Goal: Task Accomplishment & Management: Use online tool/utility

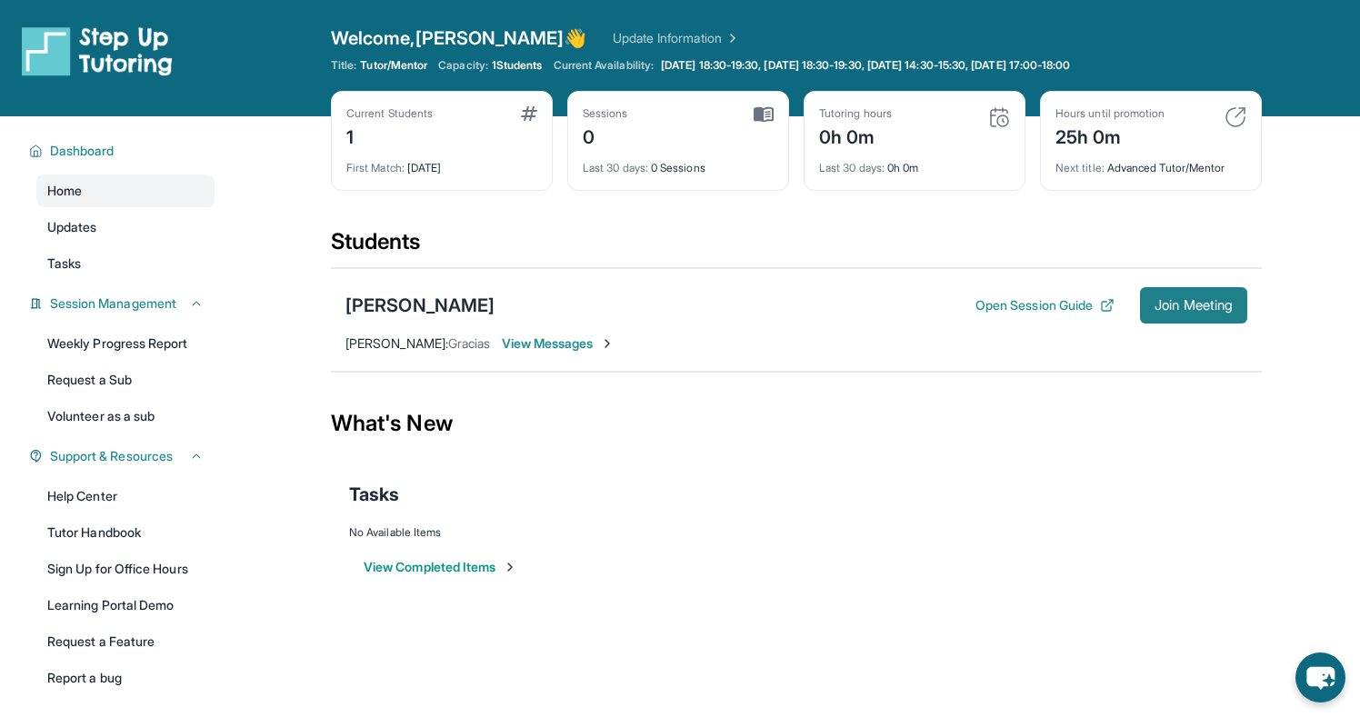
click at [1171, 294] on button "Join Meeting" at bounding box center [1193, 305] width 107 height 36
click at [451, 303] on div "[PERSON_NAME]" at bounding box center [419, 305] width 149 height 25
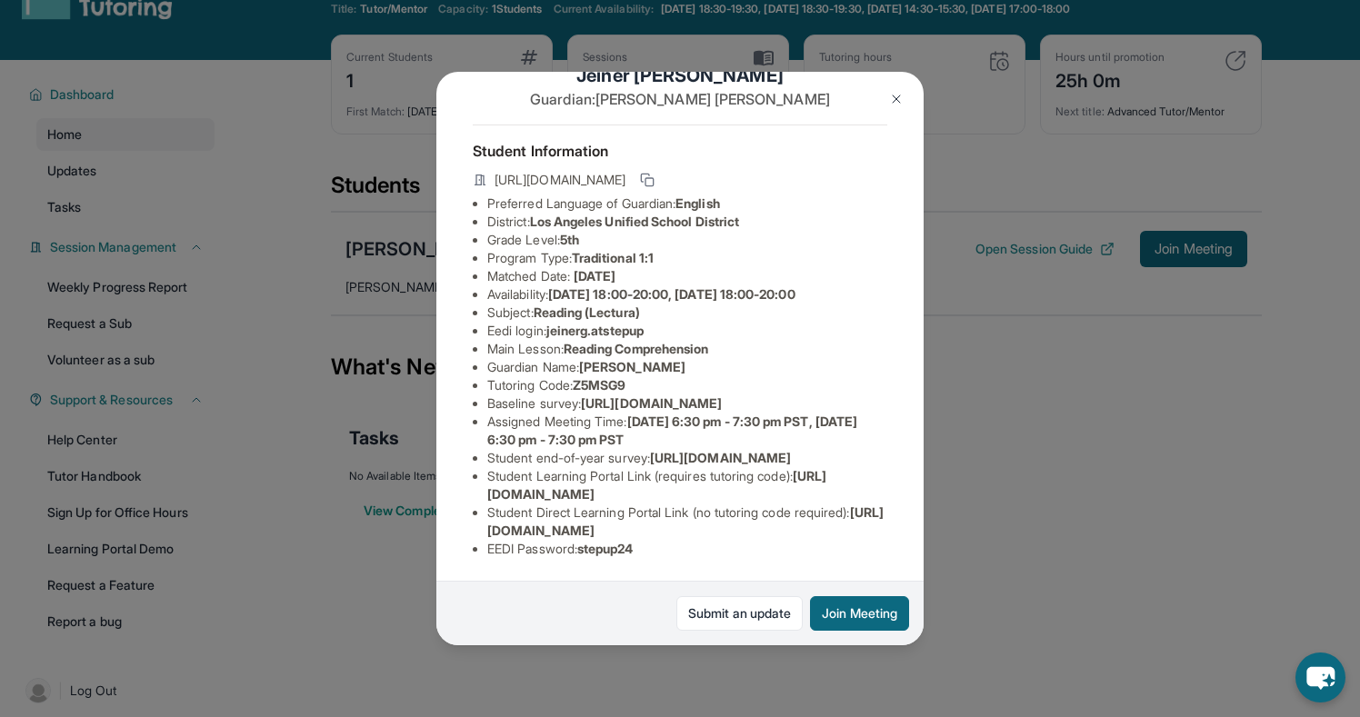
scroll to position [60, 0]
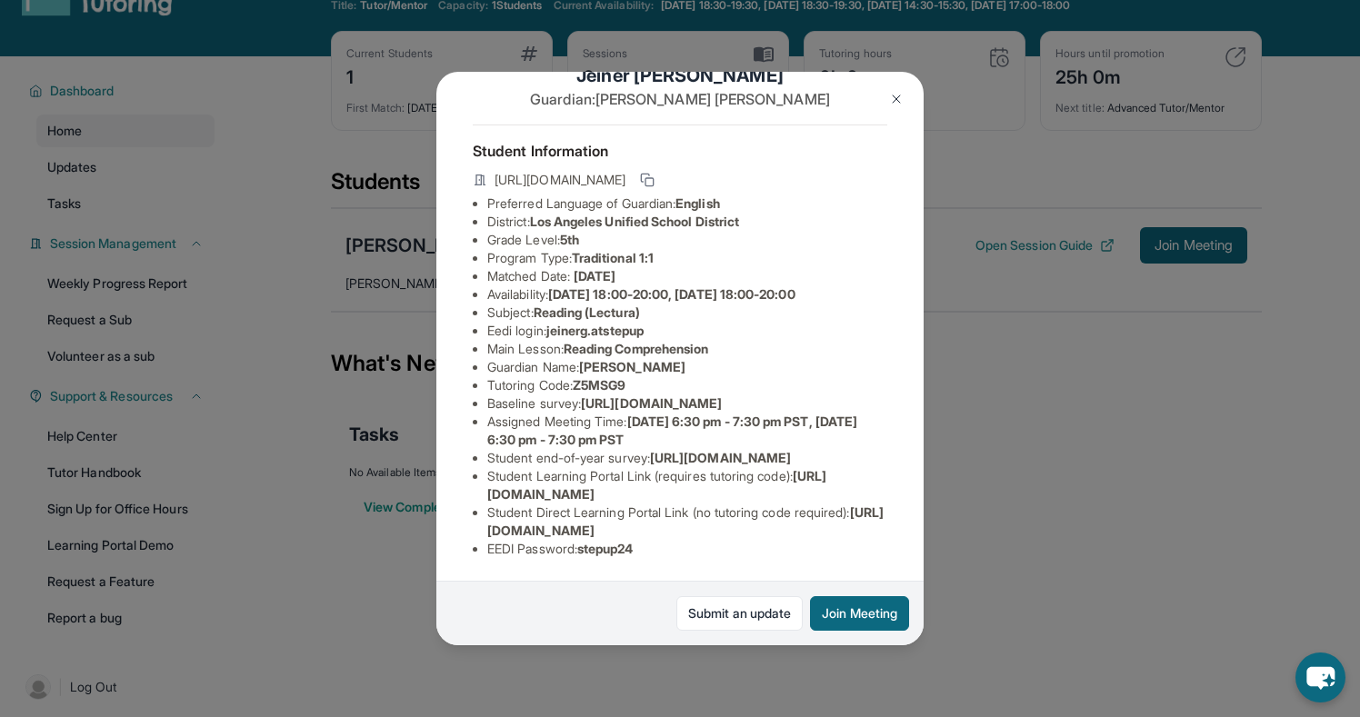
drag, startPoint x: 486, startPoint y: 495, endPoint x: 813, endPoint y: 490, distance: 326.4
click at [813, 490] on ul "Preferred Language of Guardian: English District: Los Angeles Unified School Di…" at bounding box center [680, 377] width 415 height 364
click at [826, 492] on li "Student Learning Portal Link (requires tutoring code) : https://student-portal.…" at bounding box center [687, 485] width 400 height 36
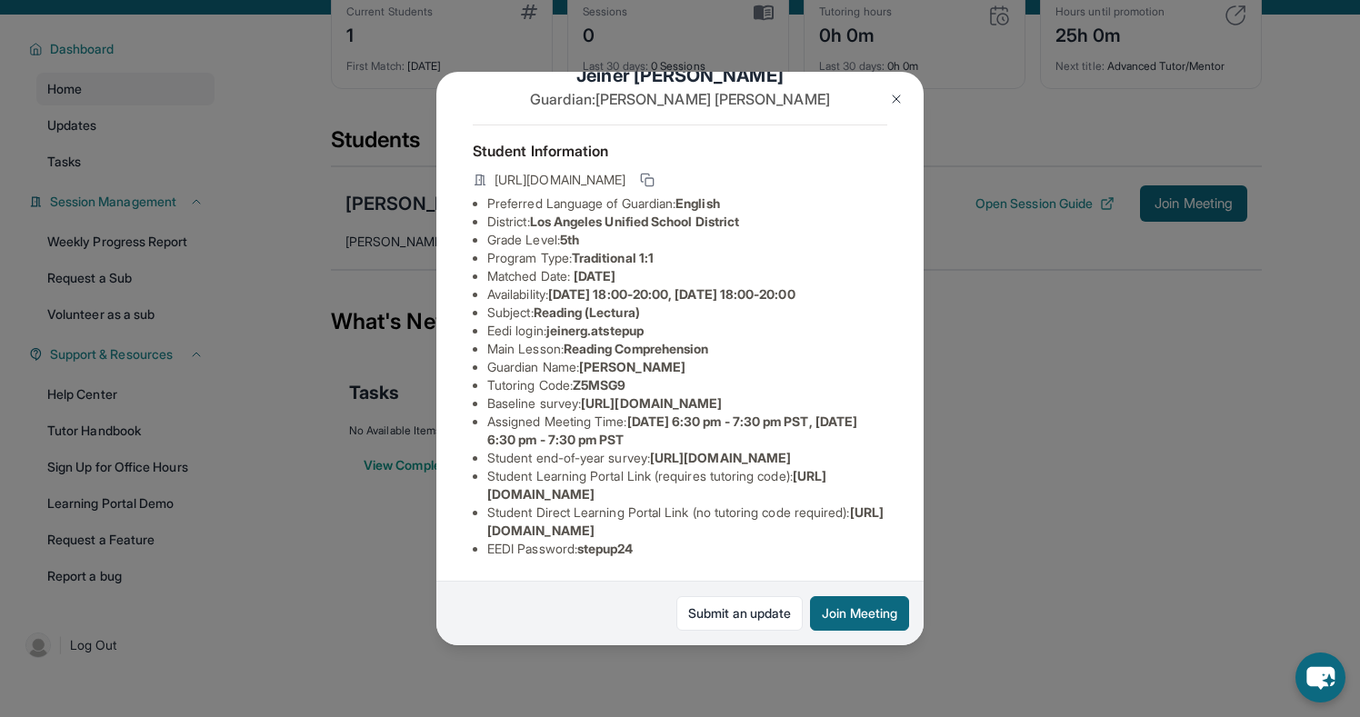
scroll to position [104, 0]
drag, startPoint x: 483, startPoint y: 532, endPoint x: 893, endPoint y: 529, distance: 410.0
click at [893, 529] on div "Jeiner Gonzalez Guardian: Maria Gonzalez Student Information https://student-po…" at bounding box center [679, 359] width 487 height 574
click at [632, 413] on li "Assigned Meeting Time : Monday 6:30 pm - 7:30 pm PST, Wednesday 6:30 pm - 7:30 …" at bounding box center [687, 431] width 400 height 36
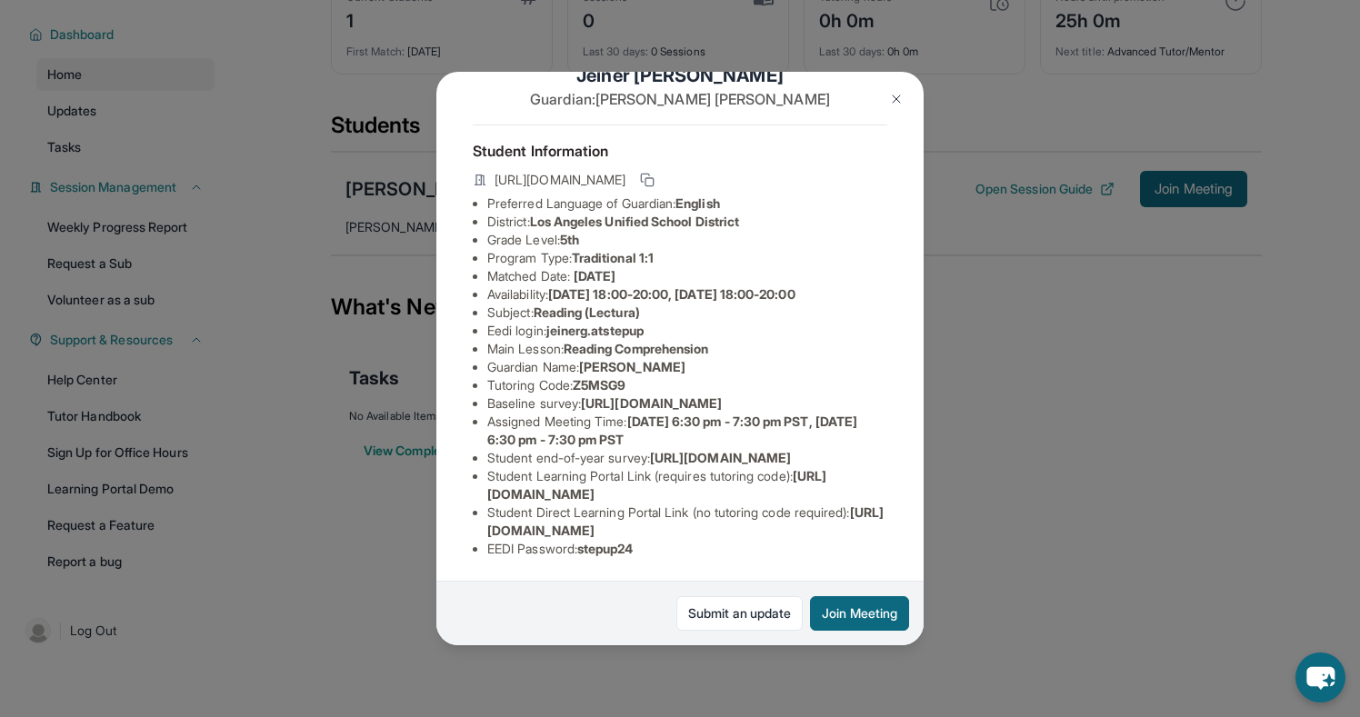
drag, startPoint x: 489, startPoint y: 534, endPoint x: 902, endPoint y: 534, distance: 412.7
click at [903, 534] on div "Jeiner Gonzalez Guardian: Maria Gonzalez Student Information https://student-po…" at bounding box center [679, 359] width 487 height 574
copy span "https://student-portal.stepuptutoring.org/student/Z5MSG9"
click at [875, 495] on li "Student Learning Portal Link (requires tutoring code) : https://student-portal.…" at bounding box center [687, 485] width 400 height 36
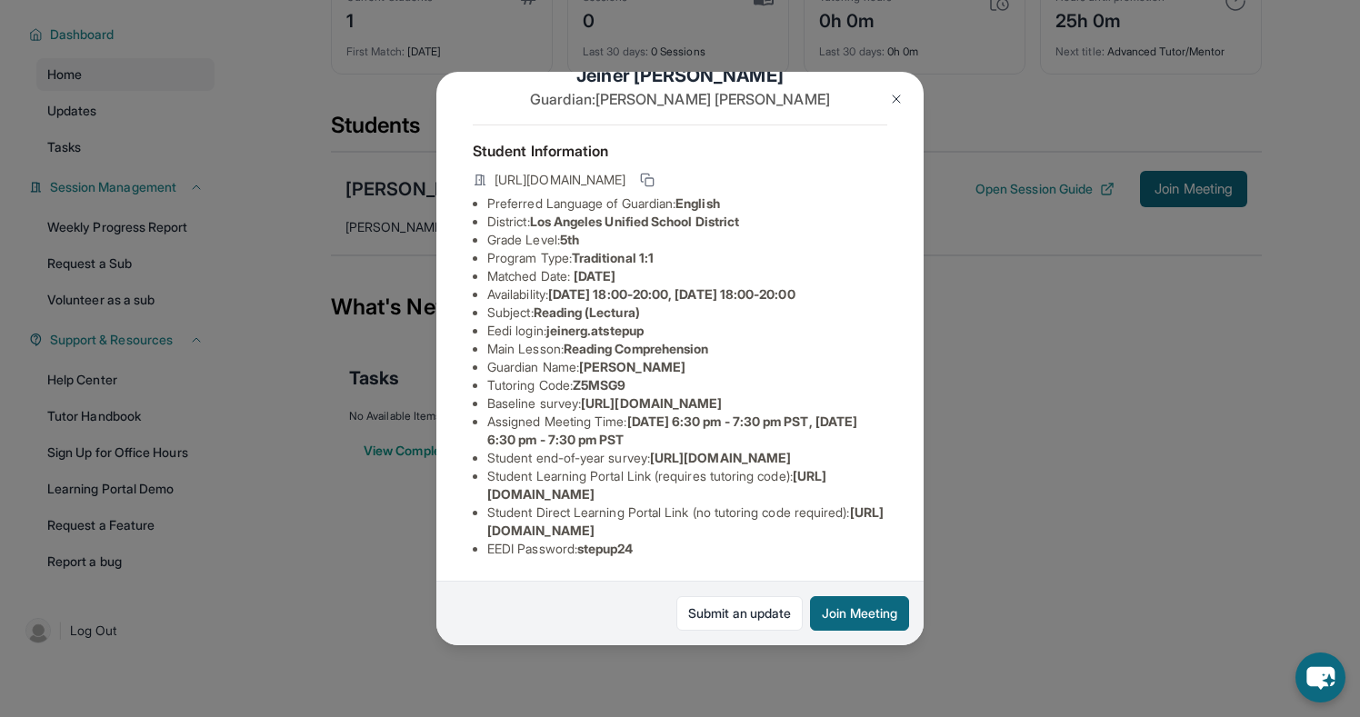
drag, startPoint x: 486, startPoint y: 535, endPoint x: 869, endPoint y: 535, distance: 382.7
click at [869, 535] on li "Student Direct Learning Portal Link (no tutoring code required) : https://stude…" at bounding box center [687, 522] width 400 height 36
copy span "https://student-portal.stepuptutoring.org/student/Z5MSG9"
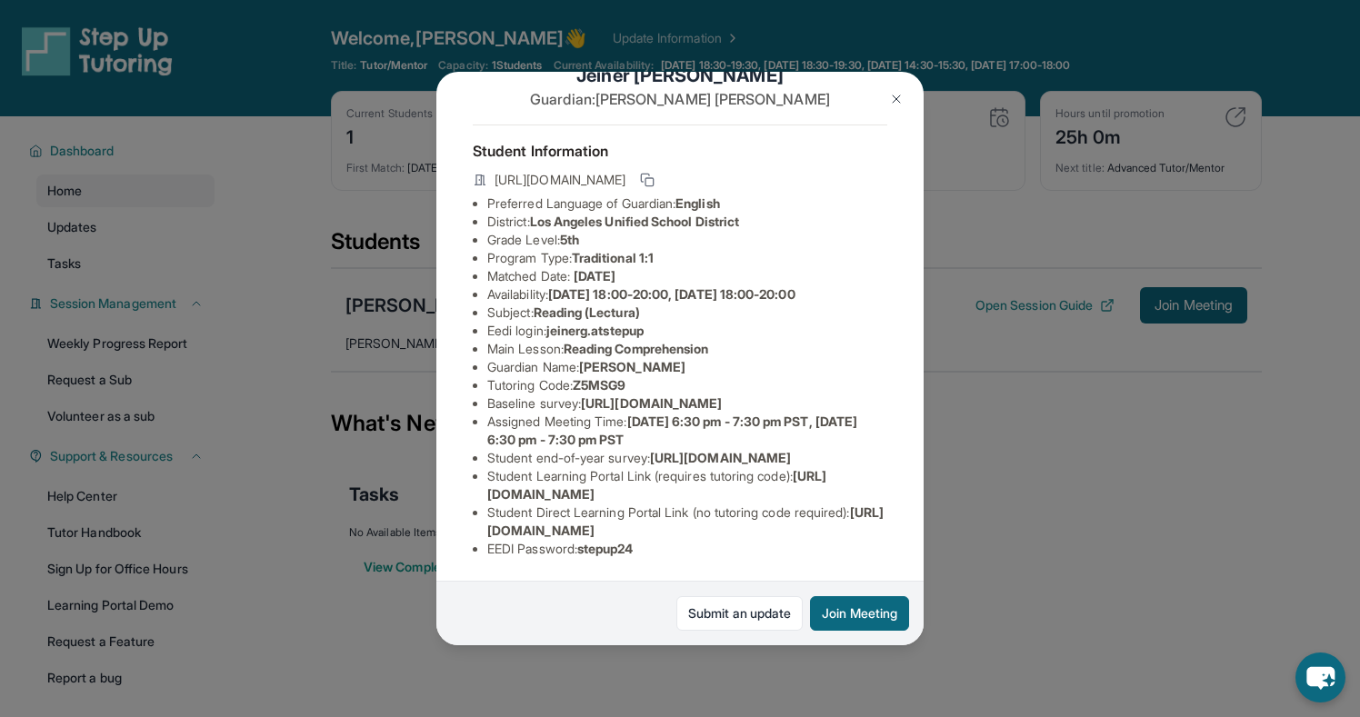
scroll to position [173, 40]
click at [752, 450] on span "https://airtable.com/apprlfn8WjpjBUn2G/shrlTUKpjWEbXdPga?prefill_Type%20of%20Fo…" at bounding box center [720, 457] width 141 height 15
drag, startPoint x: 556, startPoint y: 269, endPoint x: 626, endPoint y: 268, distance: 70.0
click at [627, 376] on li "Tutoring Code : Z5MSG9" at bounding box center [687, 385] width 400 height 18
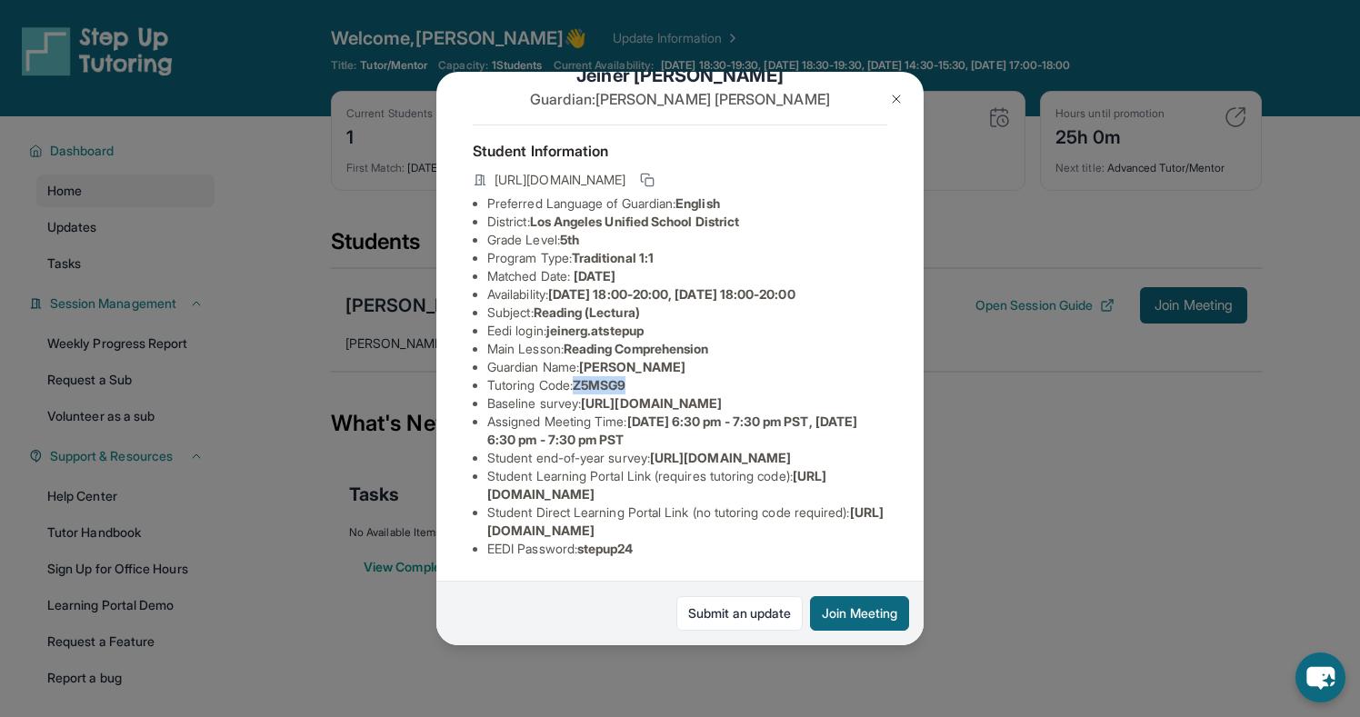
copy span "Z5MSG9"
click at [679, 395] on li "Baseline survey : https://airtable.com/apprlfn8WjpjBUn2G/shrK0QR6AaNyG5psY?pref…" at bounding box center [687, 404] width 400 height 18
click at [654, 178] on rect at bounding box center [649, 182] width 8 height 8
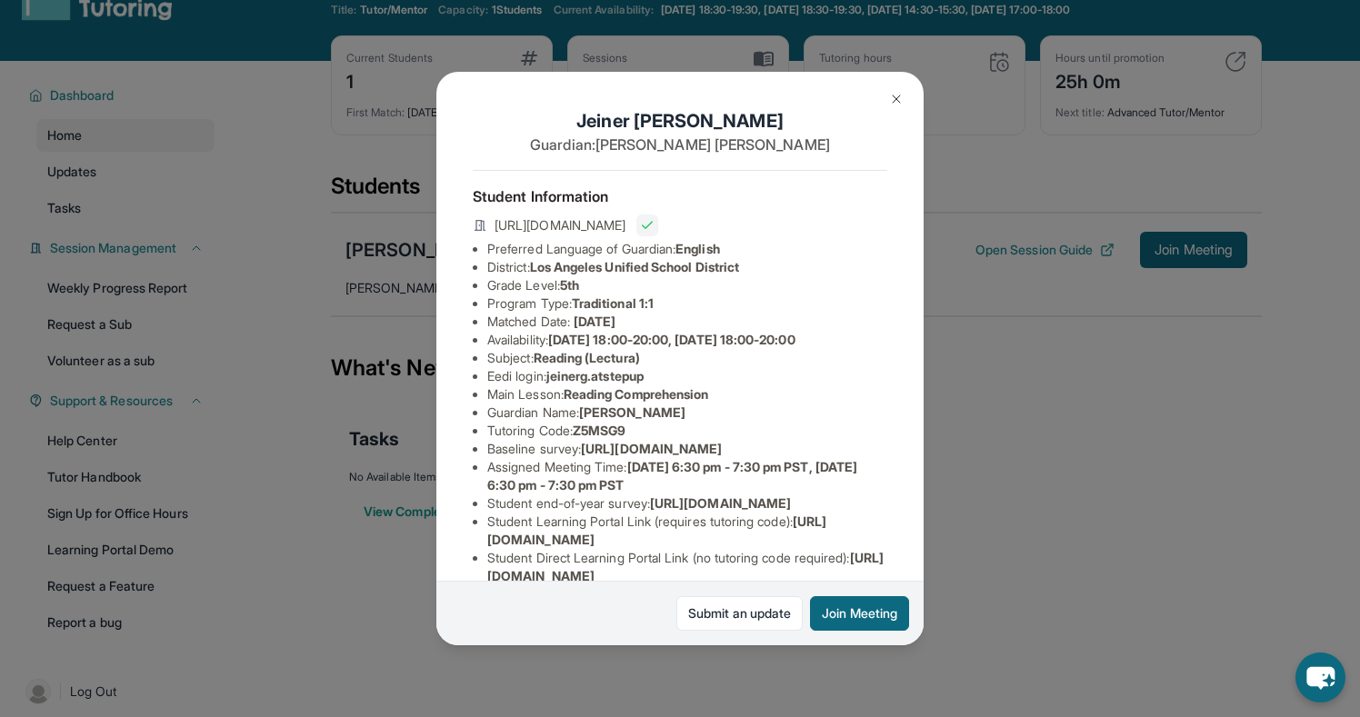
scroll to position [0, 0]
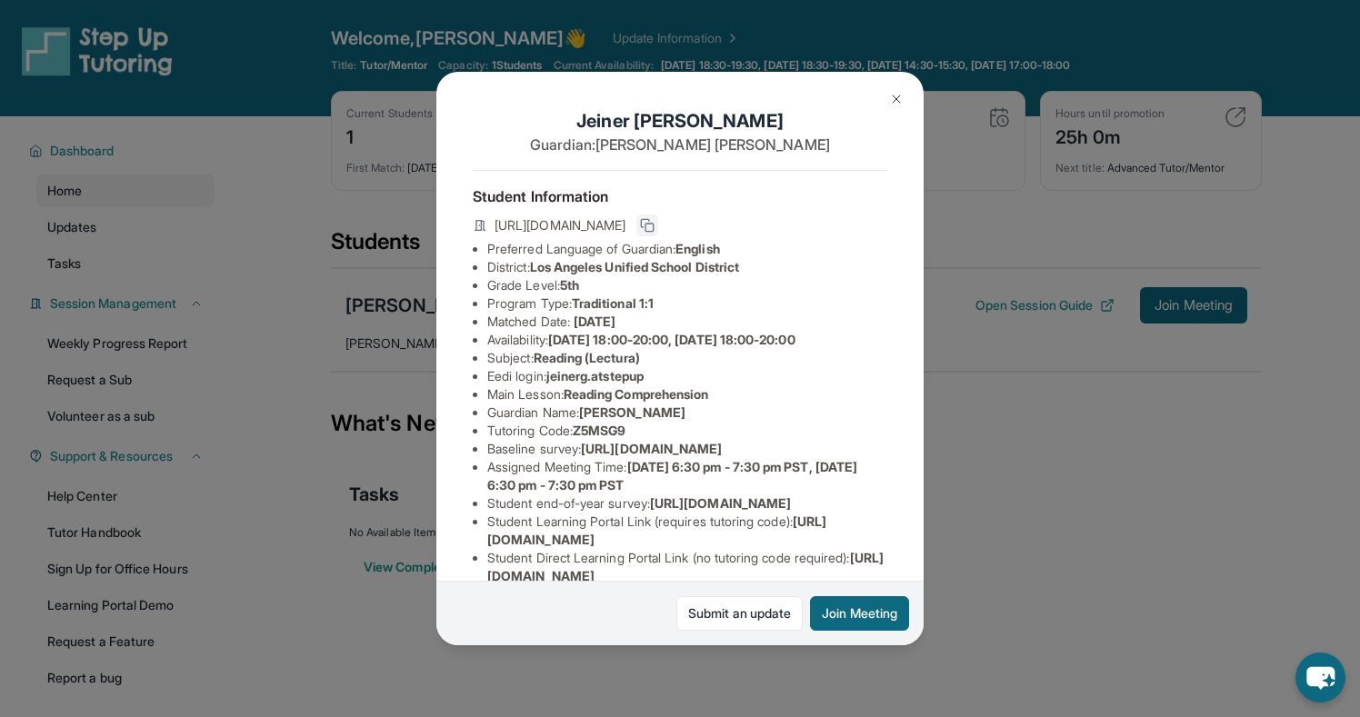
click at [1023, 417] on div "Jeiner Gonzalez Guardian: Maria Gonzalez Student Information https://student-po…" at bounding box center [680, 358] width 1360 height 717
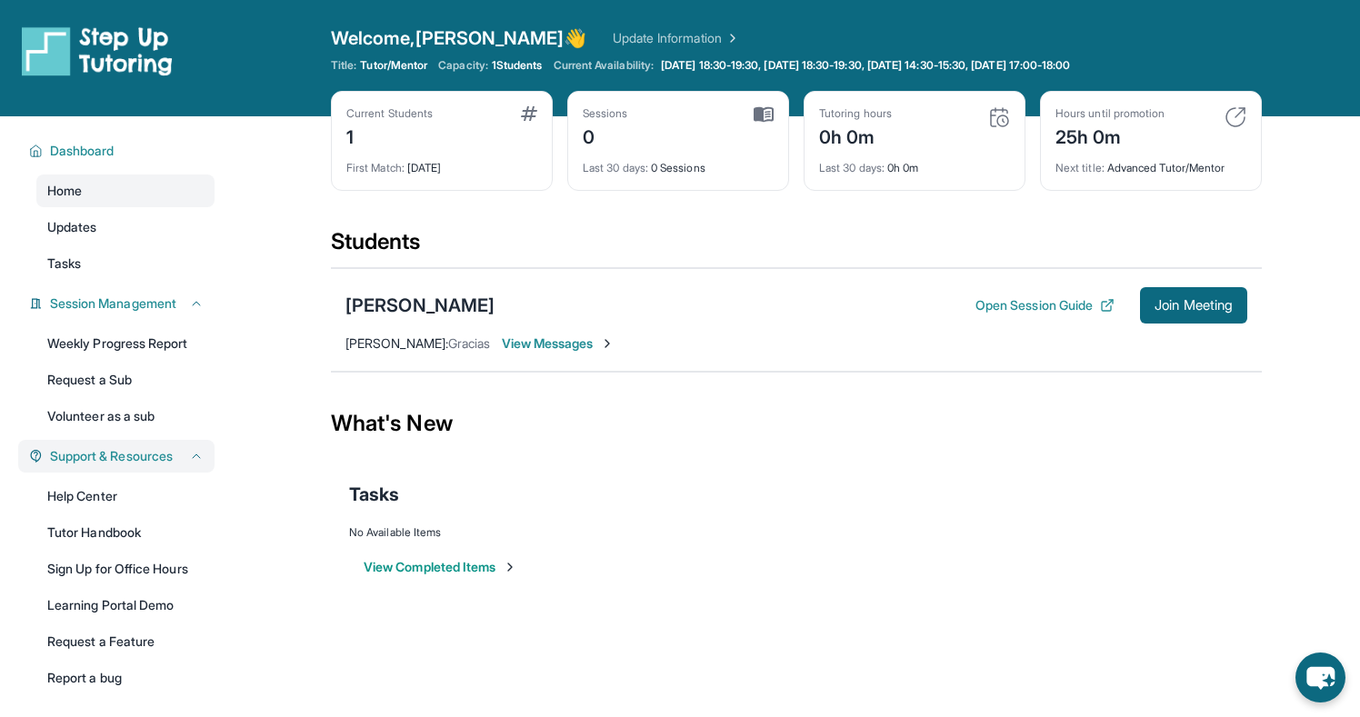
scroll to position [55, 0]
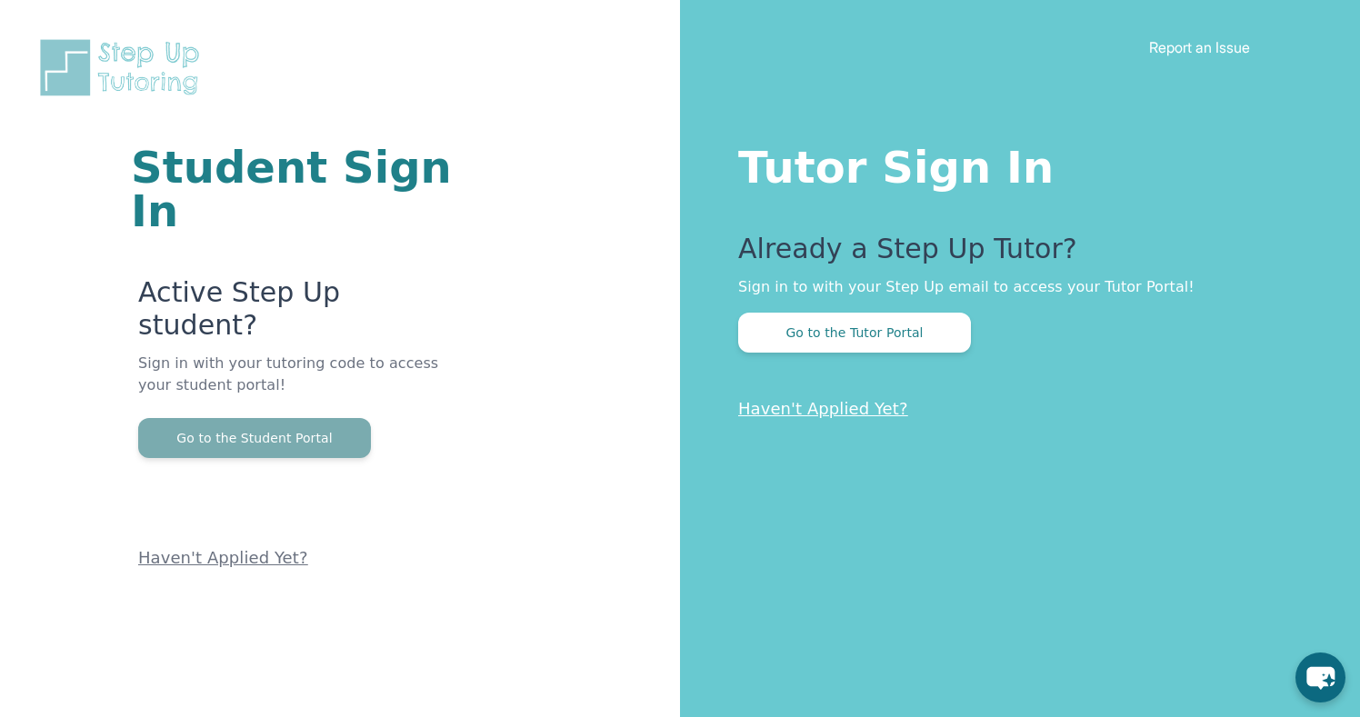
click at [346, 418] on button "Go to the Student Portal" at bounding box center [254, 438] width 233 height 40
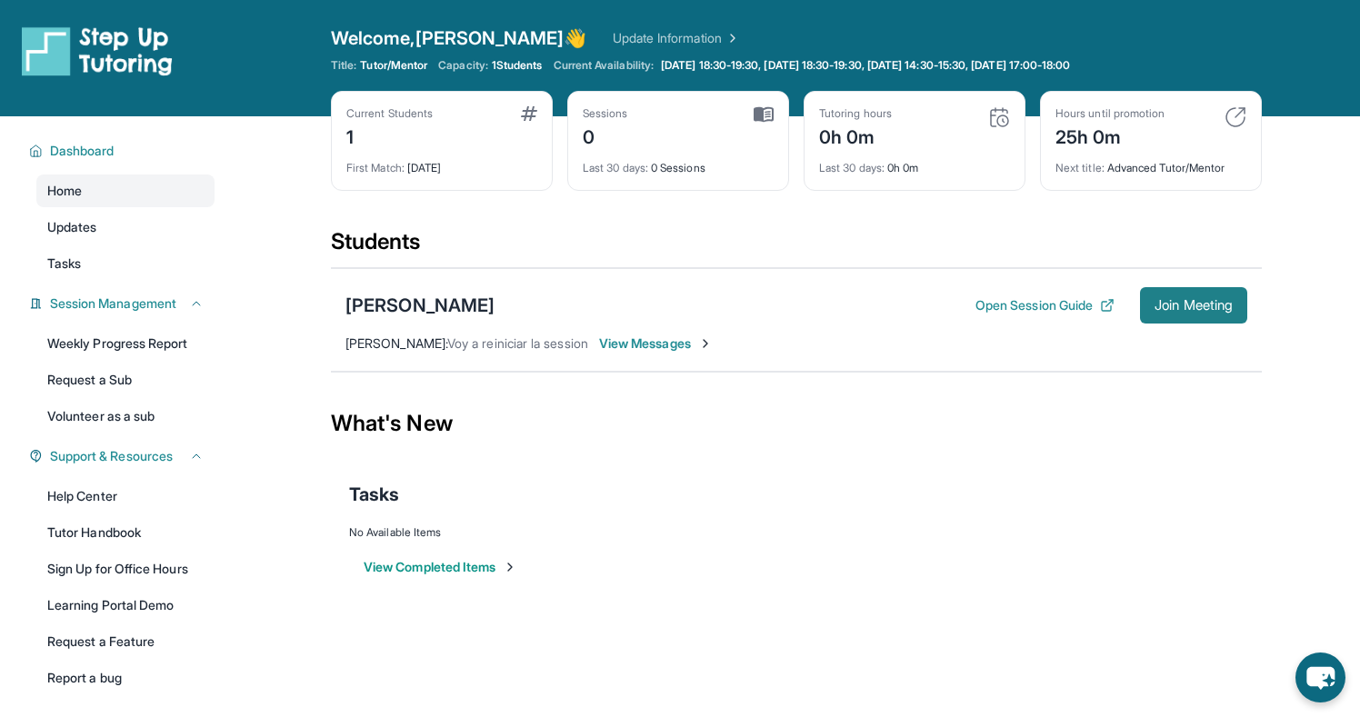
click at [1170, 307] on span "Join Meeting" at bounding box center [1193, 305] width 78 height 11
click at [890, 142] on div "0h 11m" at bounding box center [855, 135] width 73 height 29
click at [868, 135] on div "0h 11m" at bounding box center [855, 135] width 73 height 29
click at [896, 134] on div "Tutoring hours 0h 11m" at bounding box center [914, 128] width 191 height 44
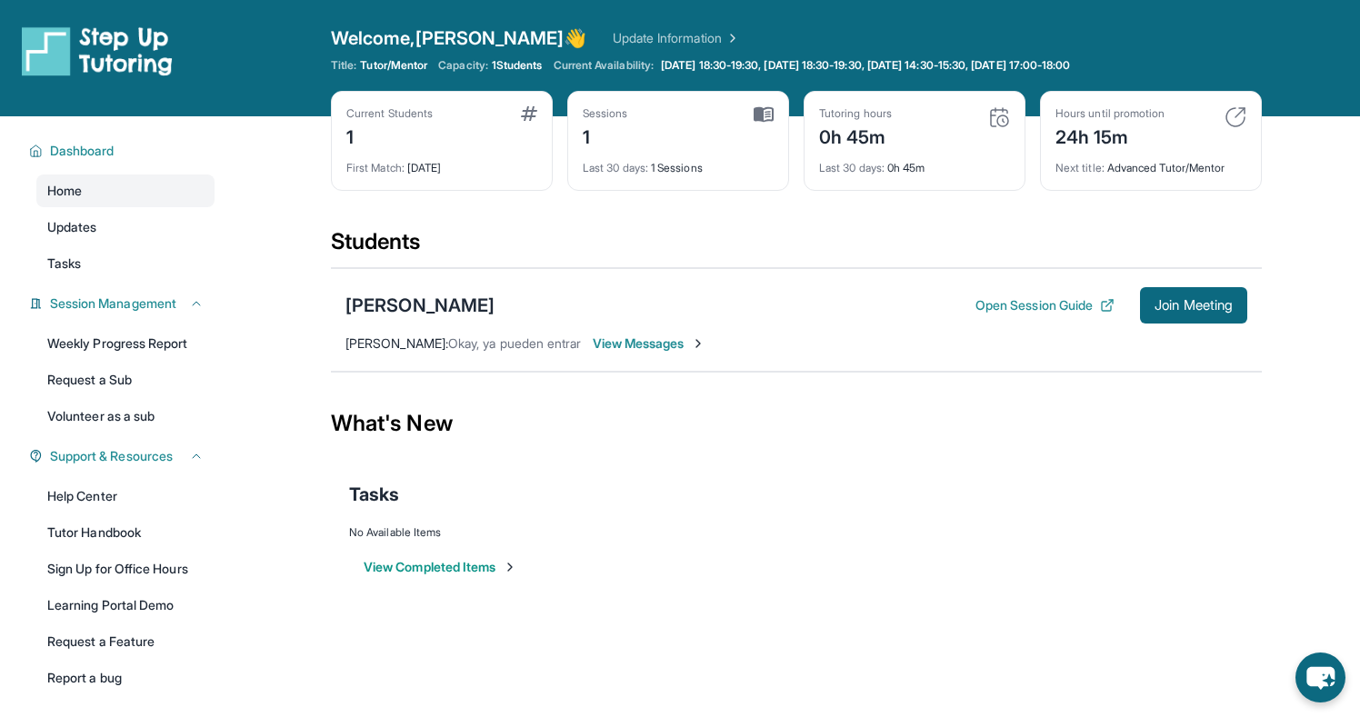
click at [841, 139] on div "0h 45m" at bounding box center [855, 135] width 73 height 29
click at [865, 139] on div "0h 45m" at bounding box center [855, 135] width 73 height 29
click at [855, 196] on div "Current Students 1 First Match : 3 days ago Sessions 1 Last 30 days : 1 Session…" at bounding box center [796, 159] width 931 height 136
click at [151, 234] on link "Updates" at bounding box center [125, 227] width 178 height 33
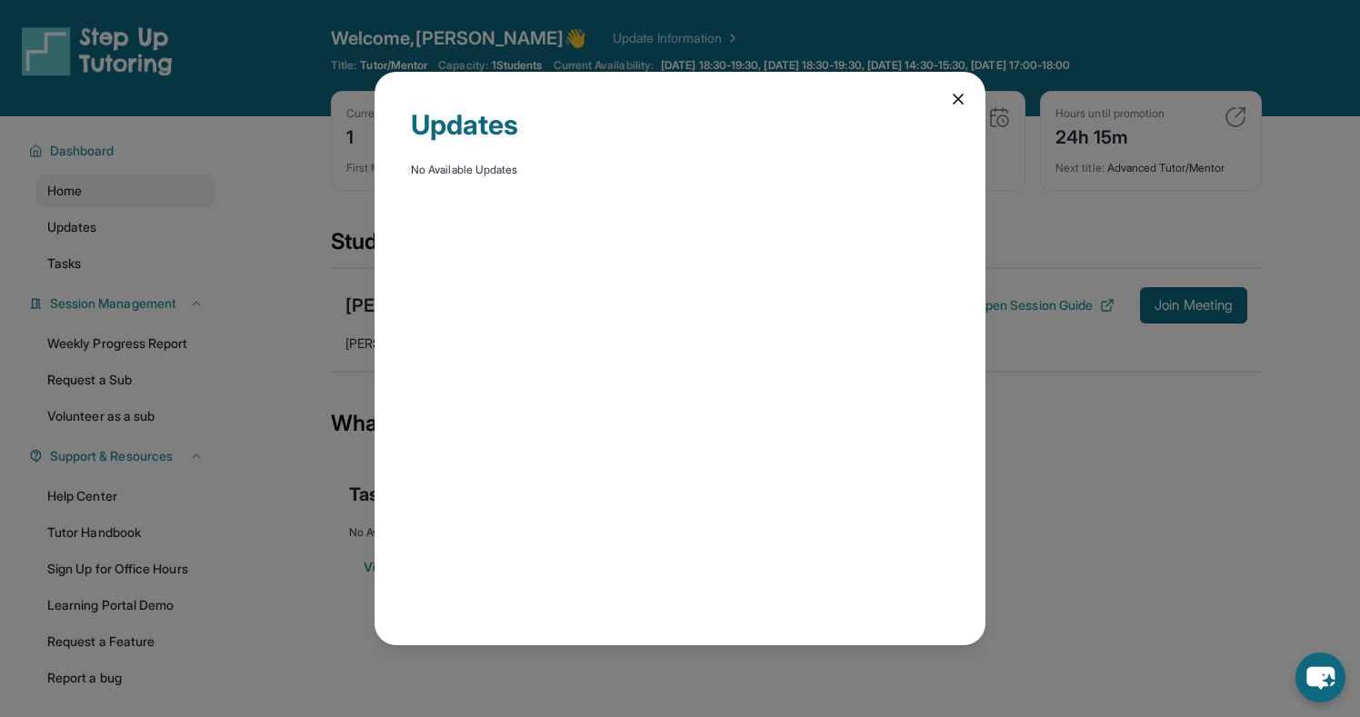
click at [956, 95] on icon at bounding box center [958, 99] width 9 height 9
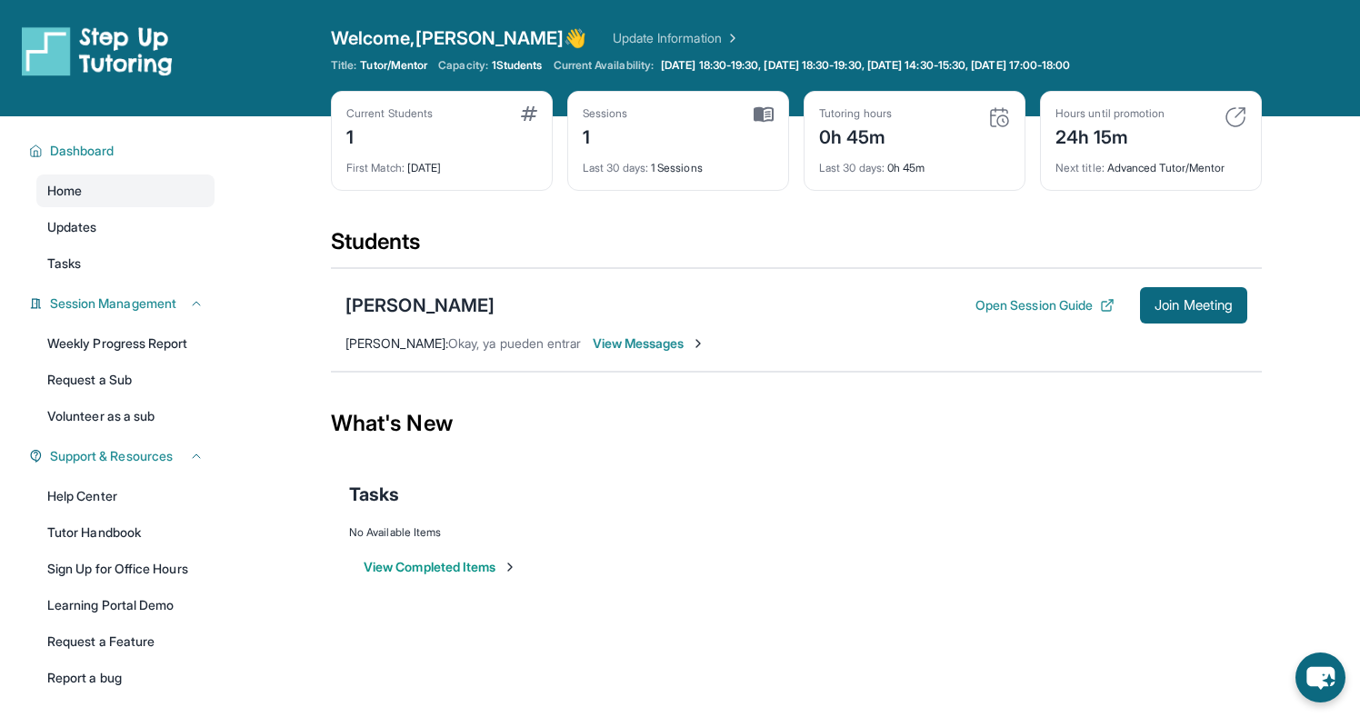
click at [492, 147] on div "Current Students 1" at bounding box center [441, 128] width 191 height 44
click at [201, 327] on link "Weekly Progress Report" at bounding box center [125, 343] width 178 height 33
click at [1022, 311] on button "Open Session Guide" at bounding box center [1044, 305] width 139 height 18
click at [202, 345] on link "Weekly Progress Report" at bounding box center [125, 343] width 178 height 33
